Goal: Task Accomplishment & Management: Manage account settings

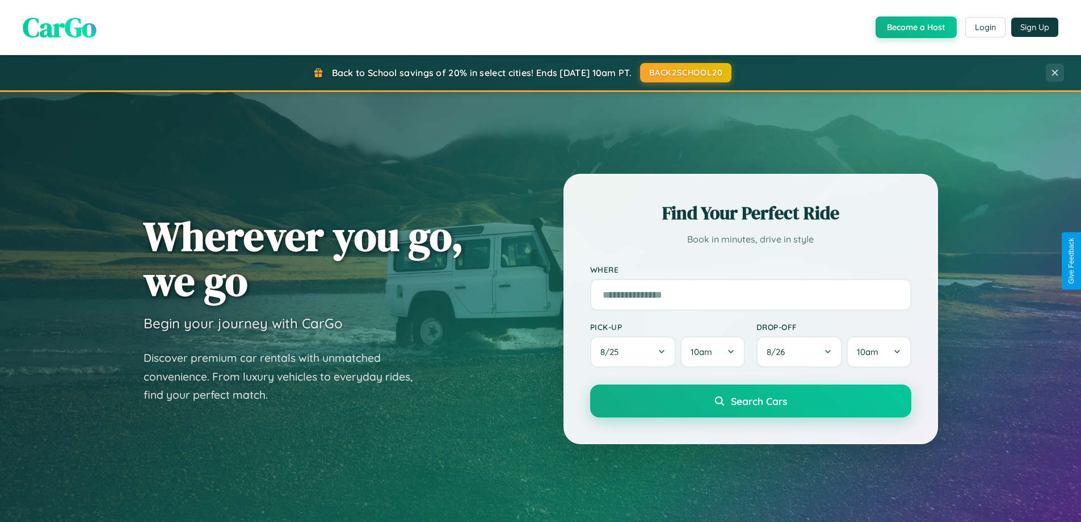
scroll to position [489, 0]
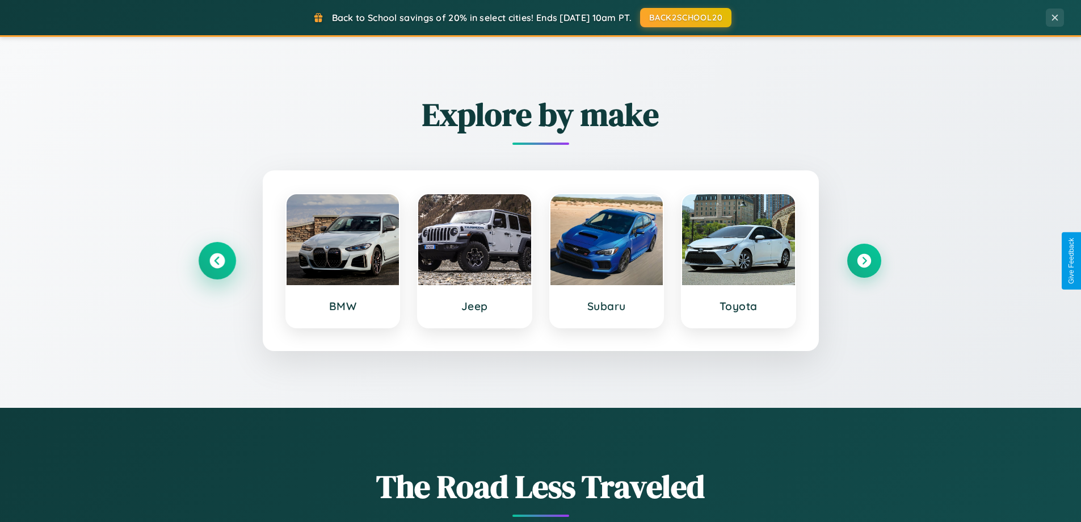
click at [217, 261] on icon at bounding box center [216, 260] width 15 height 15
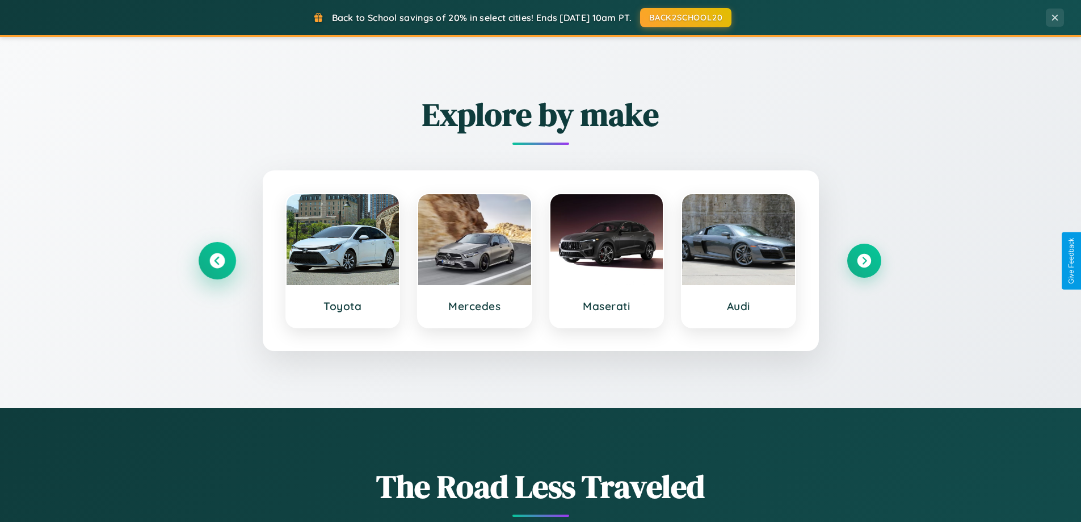
click at [217, 261] on icon at bounding box center [216, 260] width 15 height 15
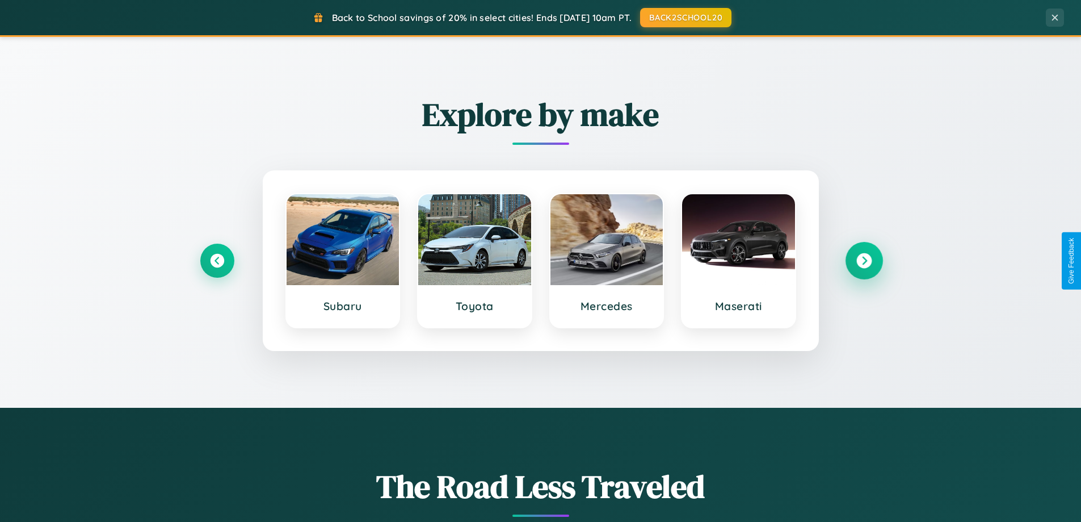
click at [864, 261] on icon at bounding box center [863, 260] width 15 height 15
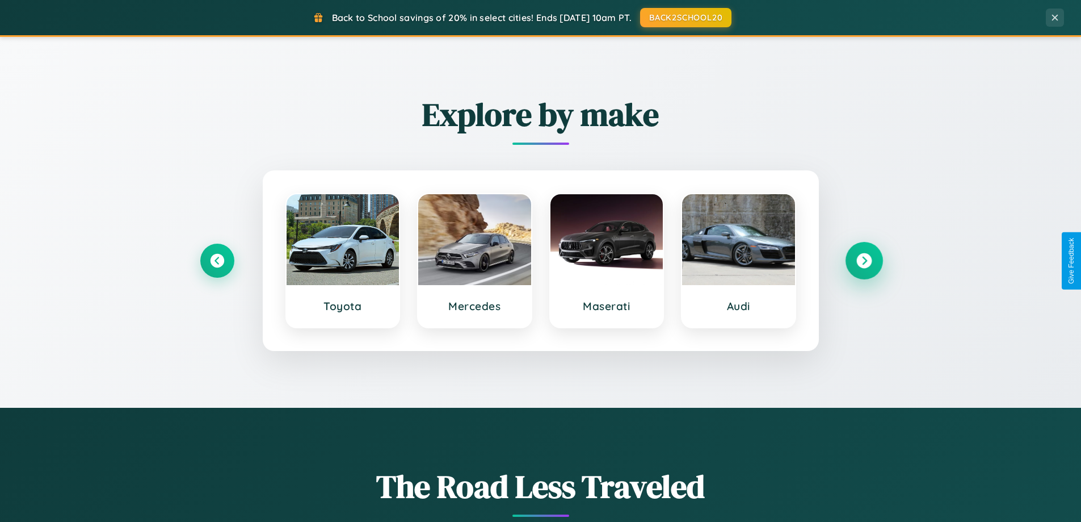
click at [864, 261] on icon at bounding box center [863, 260] width 15 height 15
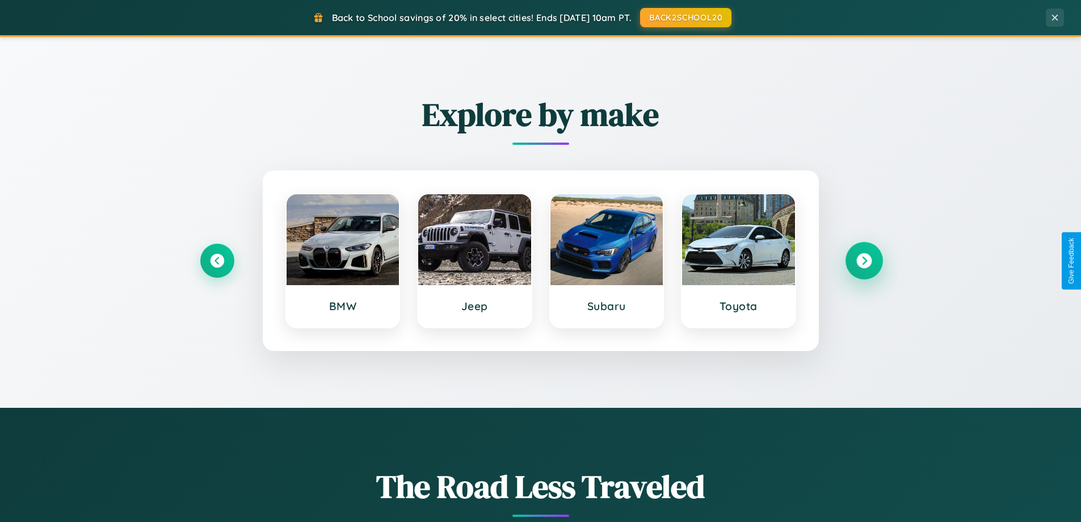
click at [864, 261] on icon at bounding box center [863, 260] width 15 height 15
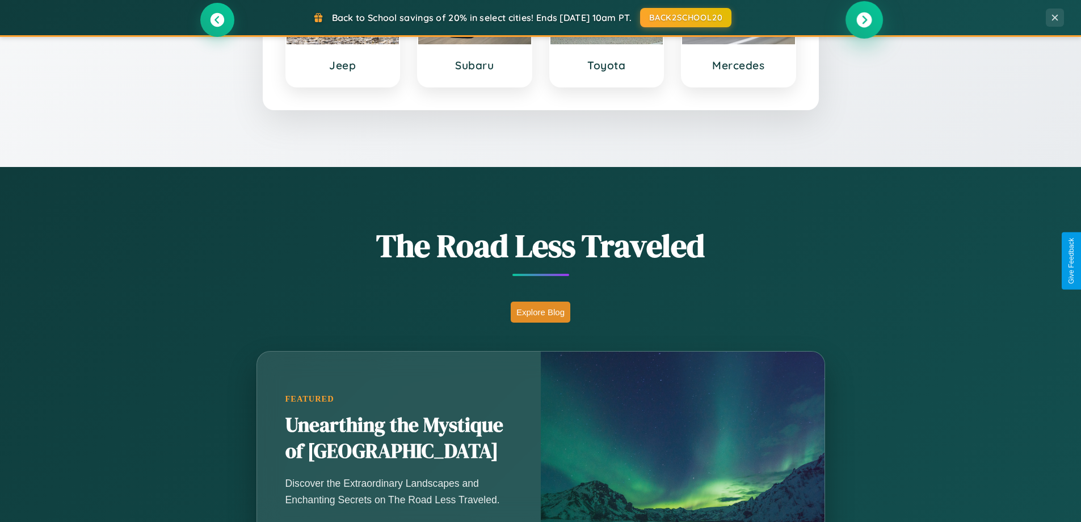
scroll to position [2184, 0]
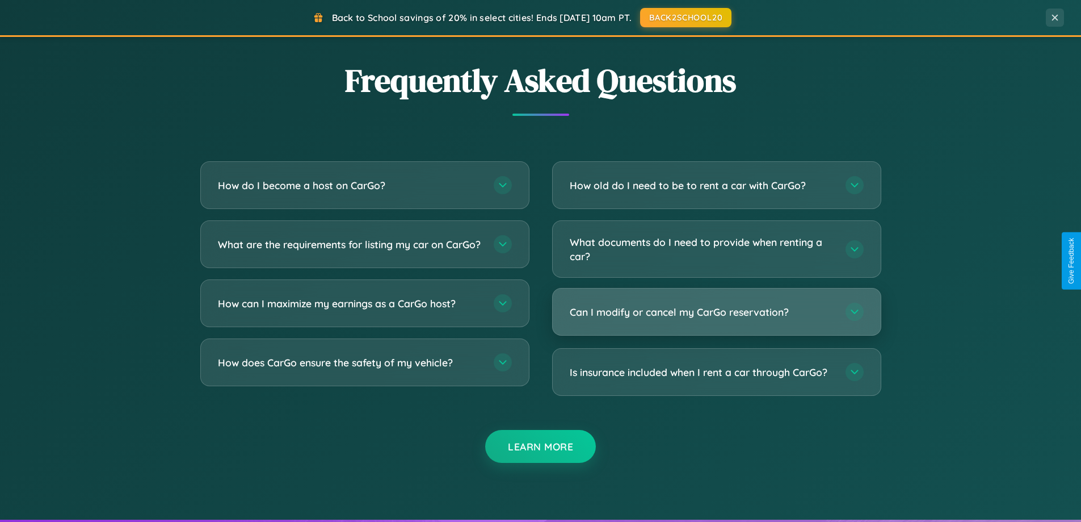
click at [716, 312] on h3 "Can I modify or cancel my CarGo reservation?" at bounding box center [702, 312] width 264 height 14
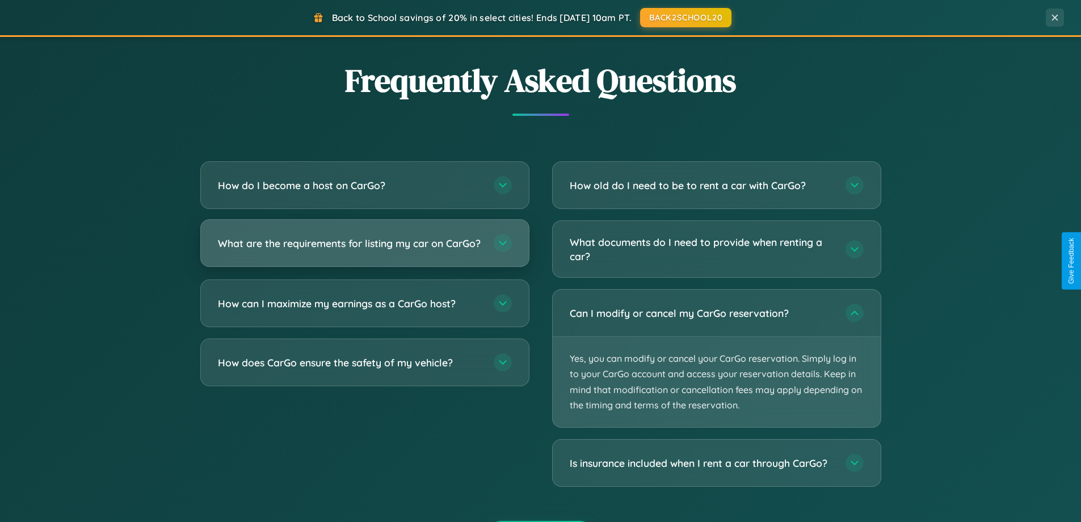
click at [364, 248] on h3 "What are the requirements for listing my car on CarGo?" at bounding box center [350, 243] width 264 height 14
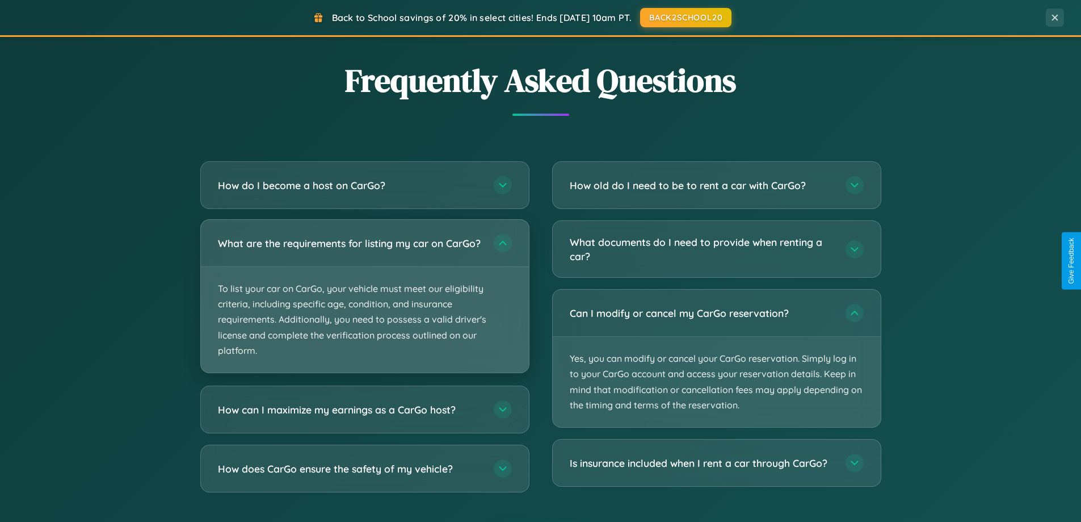
click at [364, 301] on p "To list your car on CarGo, your vehicle must meet our eligibility criteria, inc…" at bounding box center [365, 320] width 328 height 106
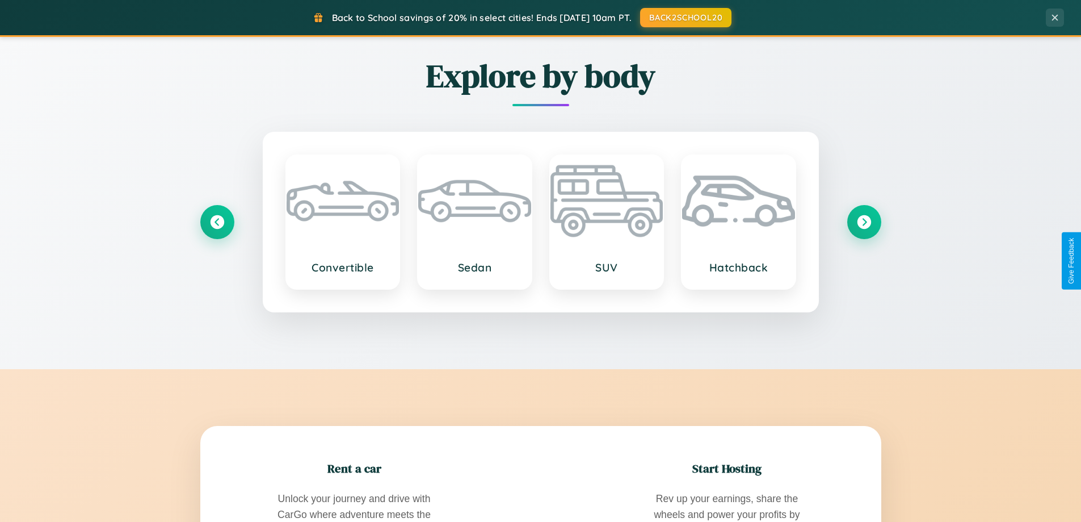
scroll to position [0, 0]
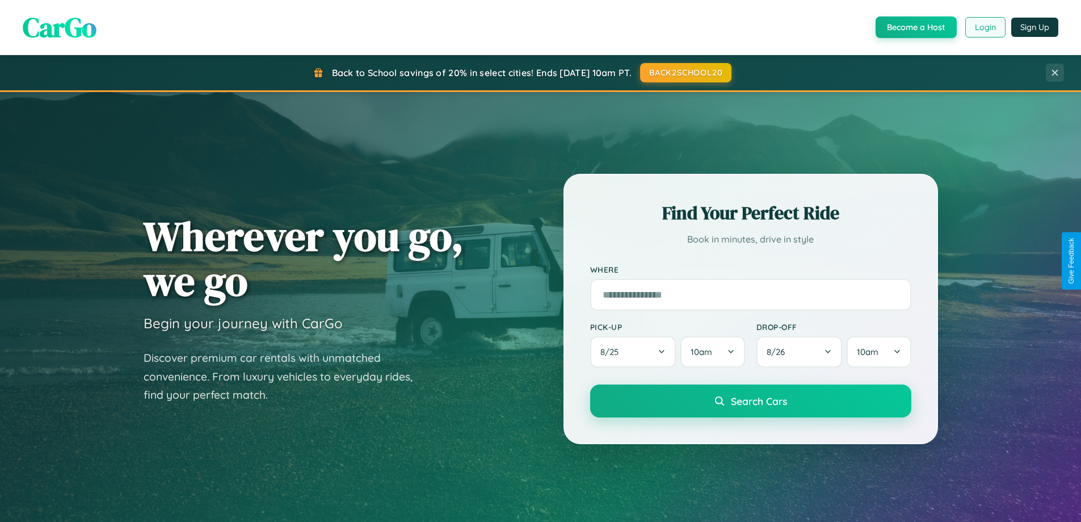
click at [985, 27] on button "Login" at bounding box center [985, 27] width 40 height 20
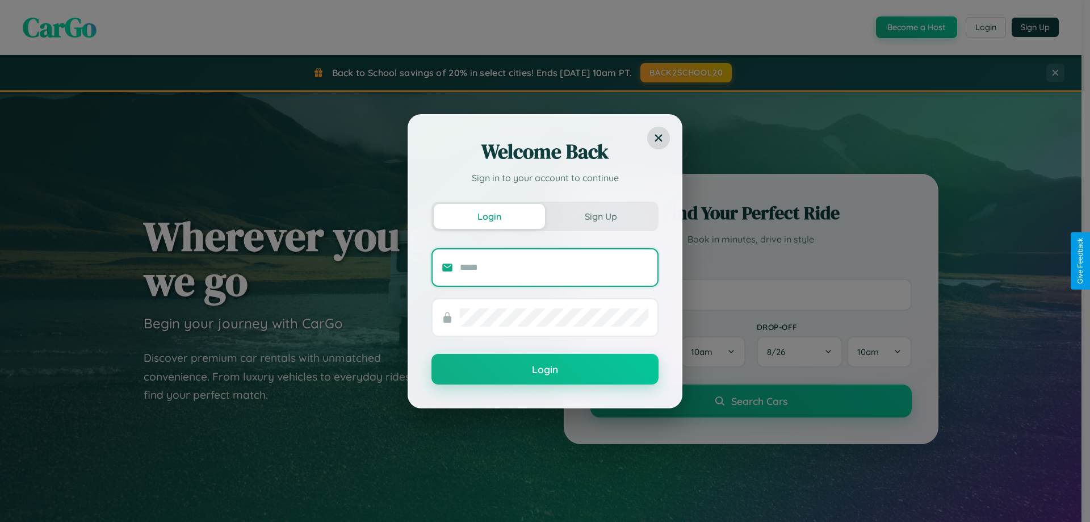
click at [554, 267] on input "text" at bounding box center [554, 267] width 188 height 18
type input "**********"
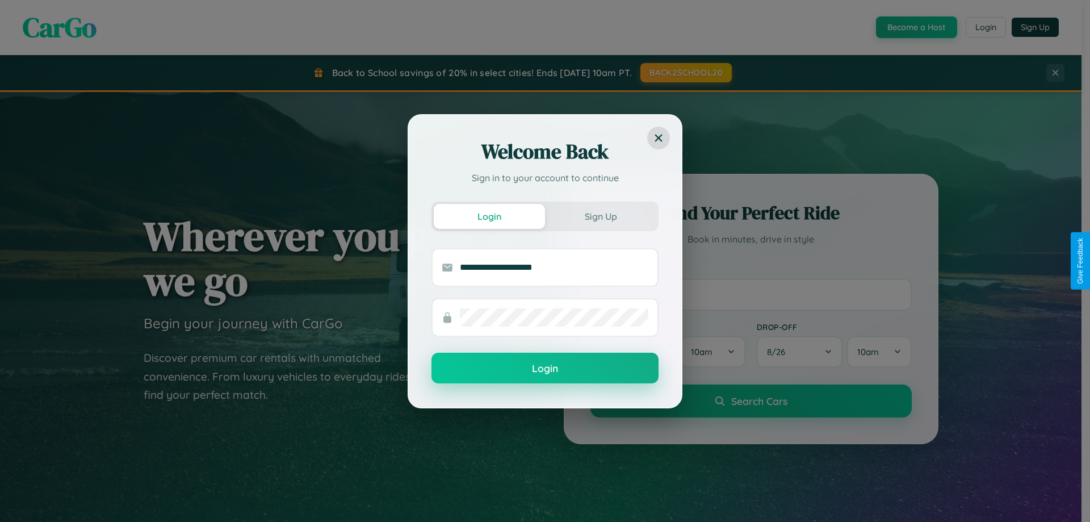
click at [545, 368] on button "Login" at bounding box center [544, 367] width 227 height 31
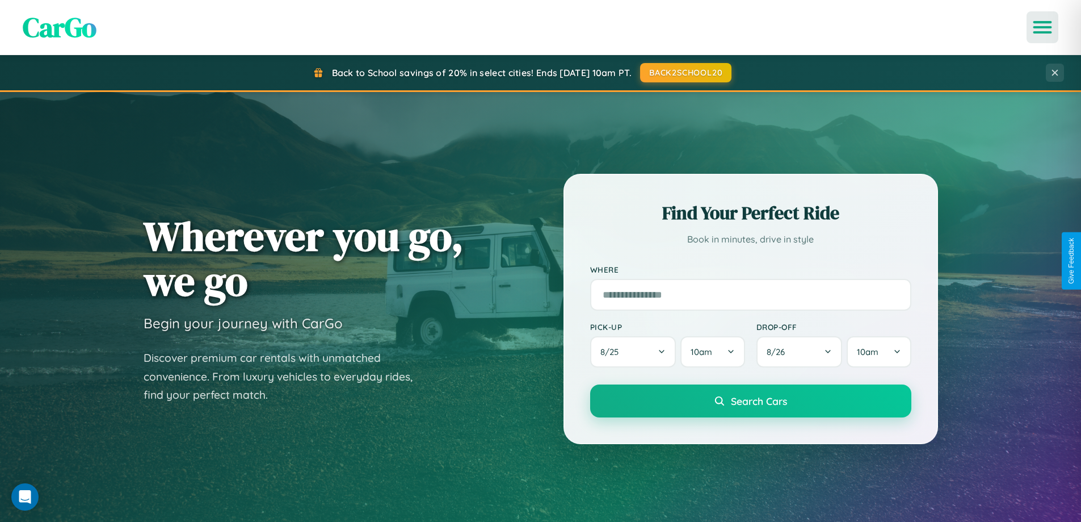
click at [1043, 27] on icon "Open menu" at bounding box center [1043, 27] width 16 height 10
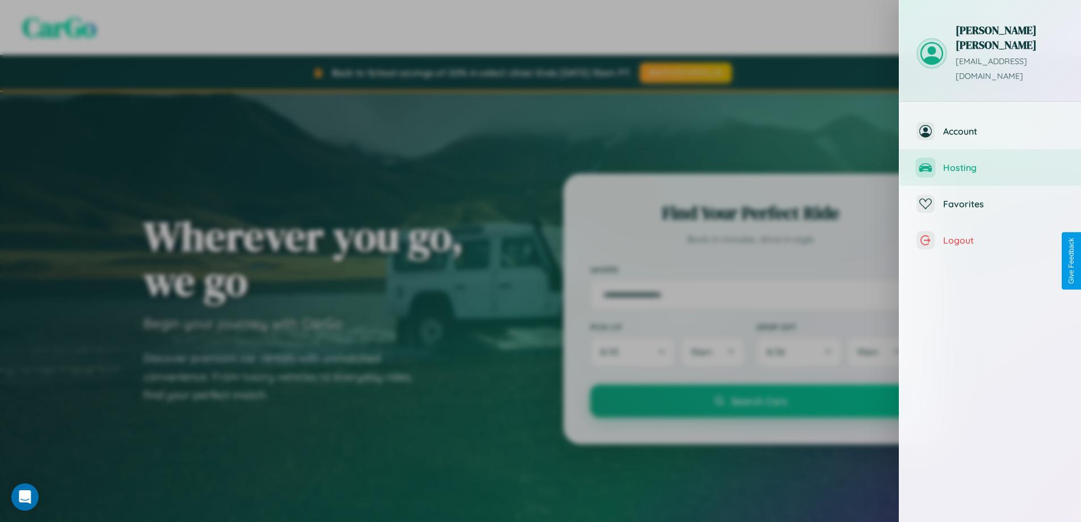
click at [990, 162] on span "Hosting" at bounding box center [1003, 167] width 121 height 11
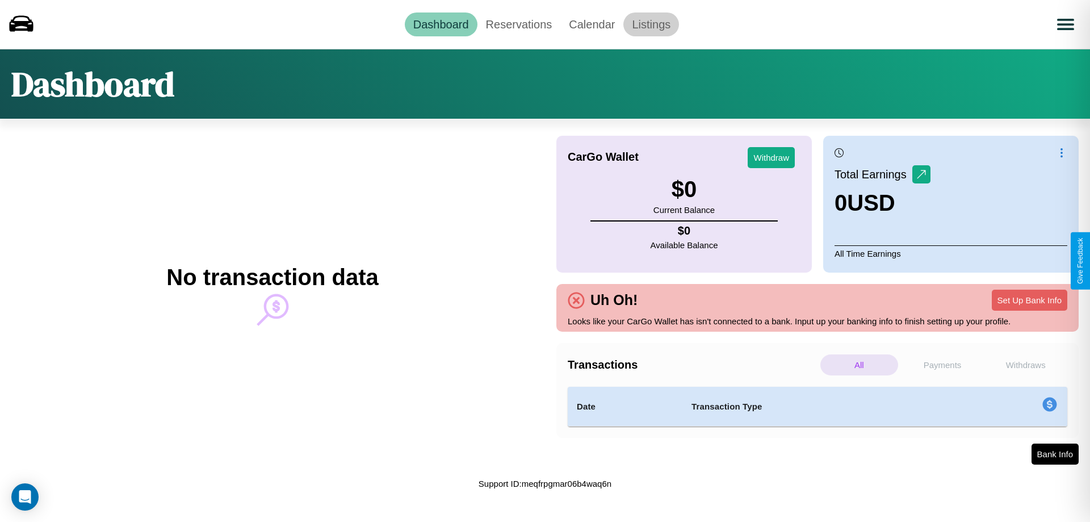
click at [651, 24] on link "Listings" at bounding box center [651, 24] width 56 height 24
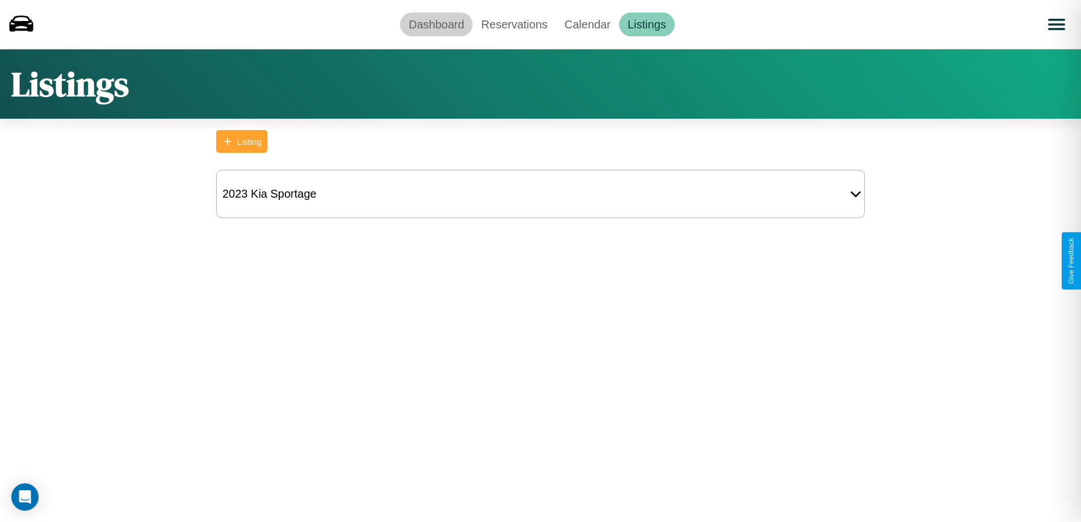
click at [436, 24] on link "Dashboard" at bounding box center [436, 24] width 73 height 24
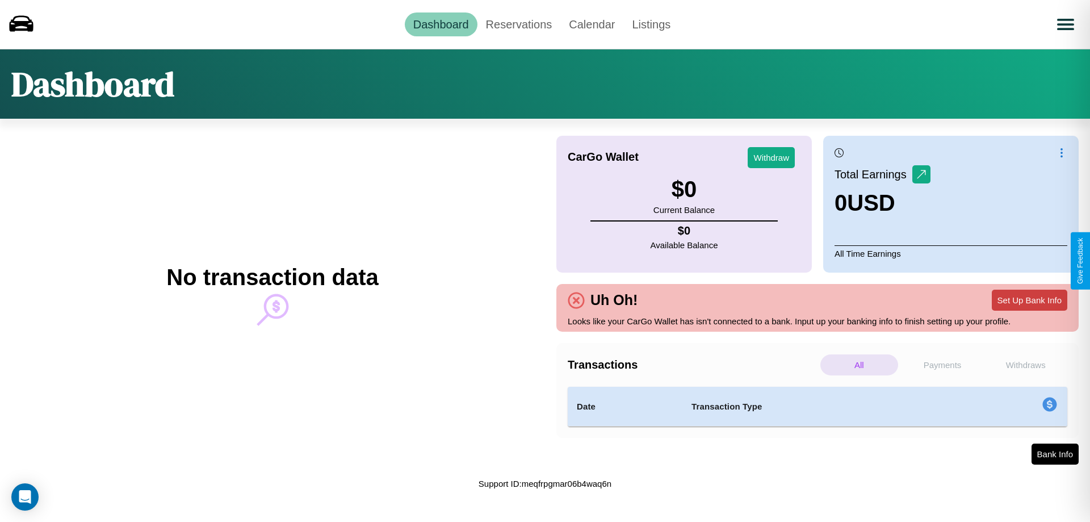
click at [1029, 300] on button "Set Up Bank Info" at bounding box center [1029, 299] width 75 height 21
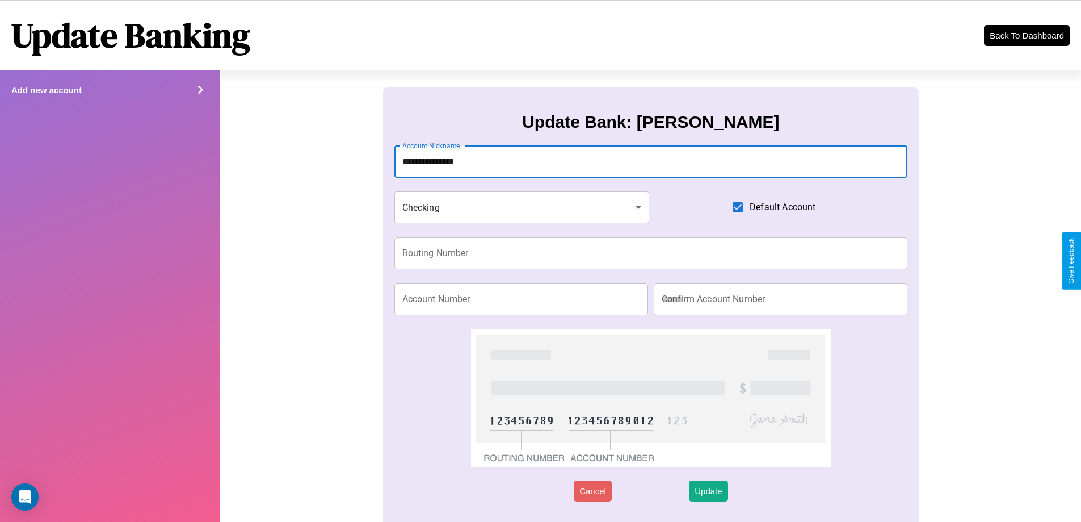
type input "**********"
